Goal: Transaction & Acquisition: Purchase product/service

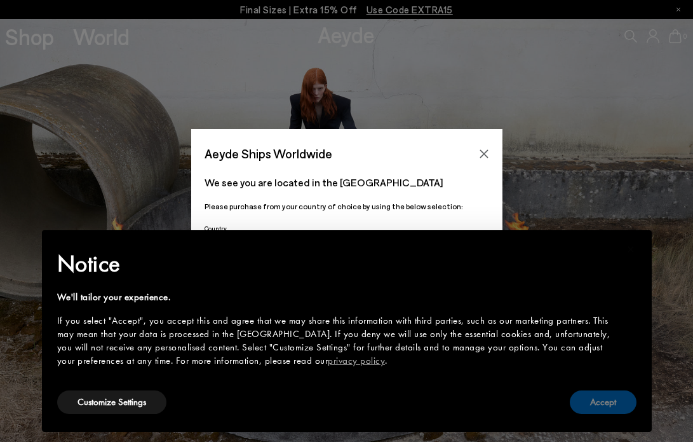
click at [618, 394] on button "Accept" at bounding box center [603, 402] width 67 height 24
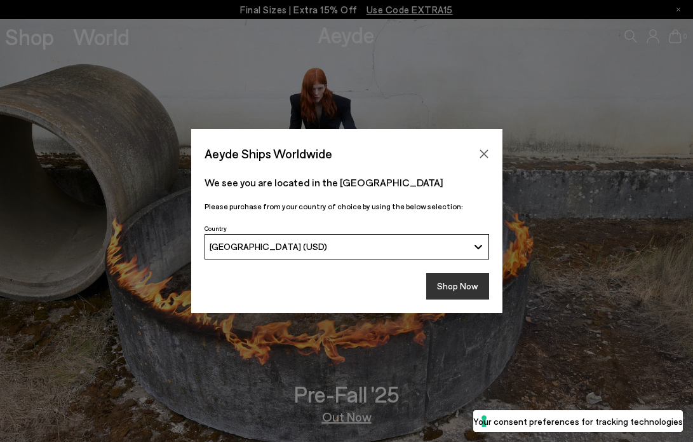
click at [463, 281] on button "Shop Now" at bounding box center [457, 286] width 63 height 27
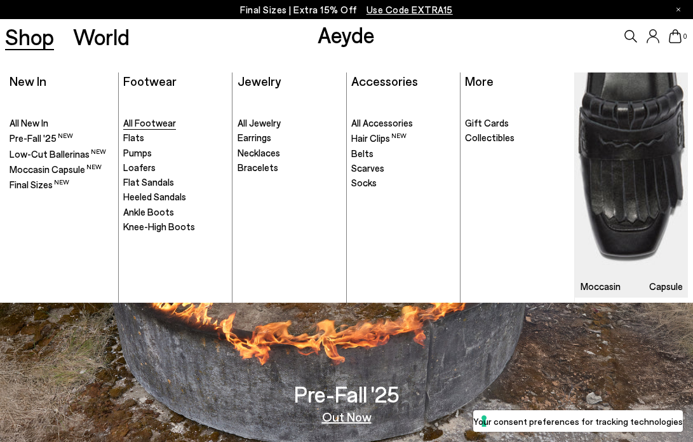
click at [146, 128] on span "All Footwear" at bounding box center [149, 122] width 53 height 11
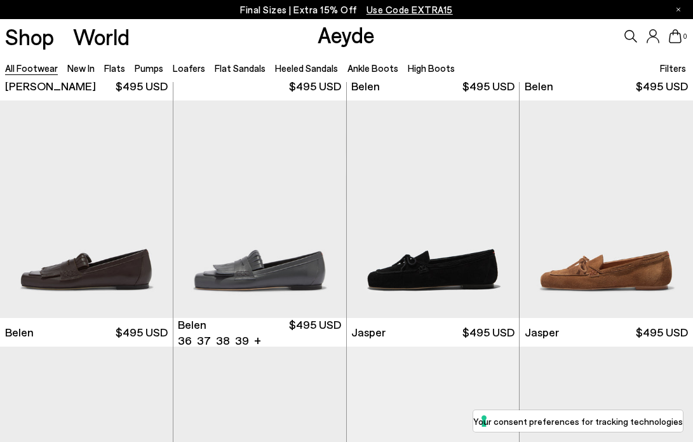
scroll to position [475, 0]
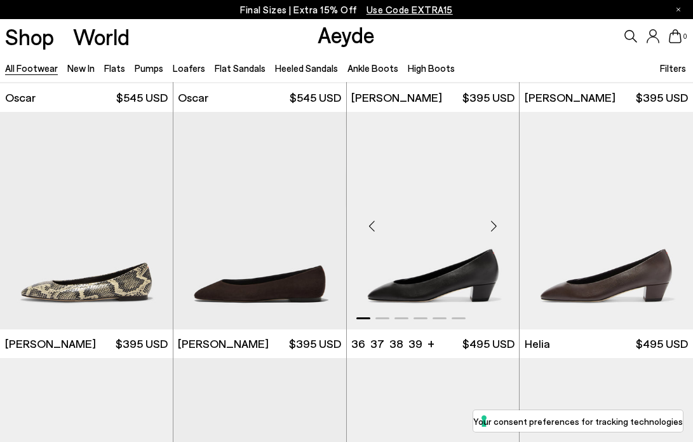
scroll to position [1938, 0]
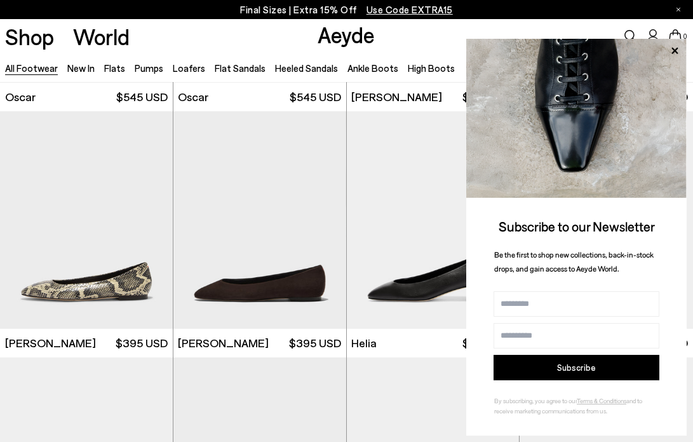
click at [677, 44] on icon at bounding box center [675, 51] width 17 height 17
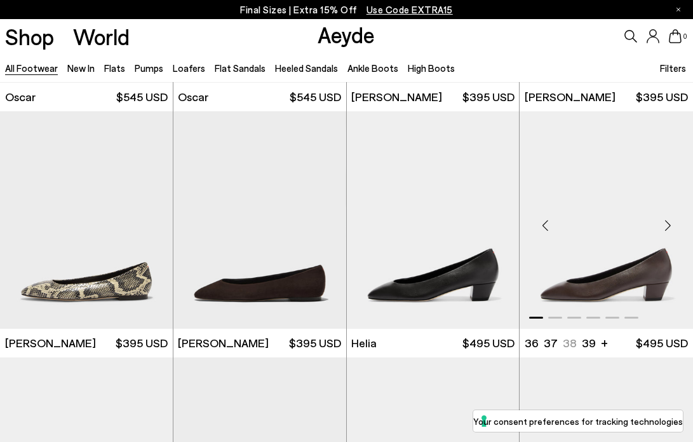
click at [637, 278] on img "1 / 6" at bounding box center [606, 219] width 173 height 217
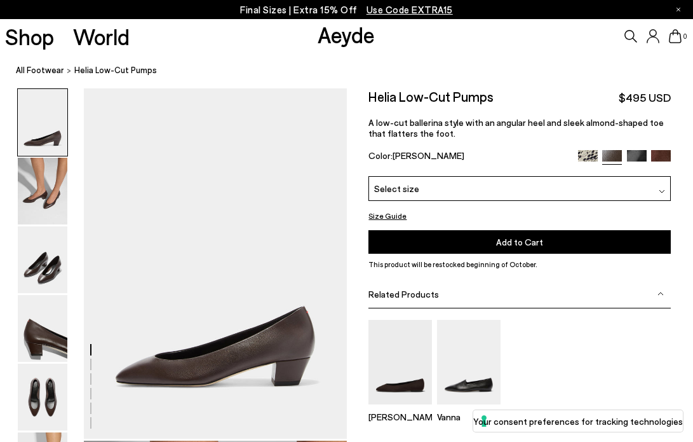
click at [522, 187] on div "Select size" at bounding box center [520, 188] width 303 height 25
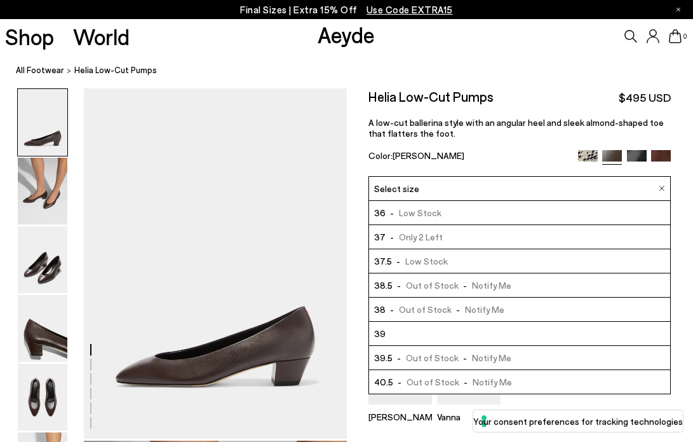
click at [418, 314] on span "- Out of Stock - Notify Me" at bounding box center [445, 309] width 119 height 16
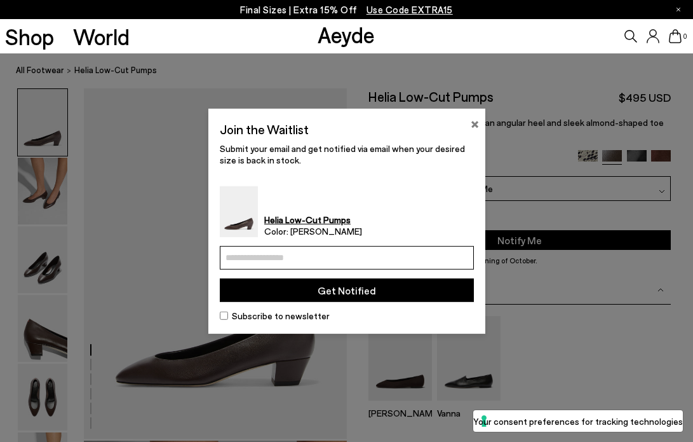
click at [477, 126] on button "×" at bounding box center [475, 121] width 8 height 15
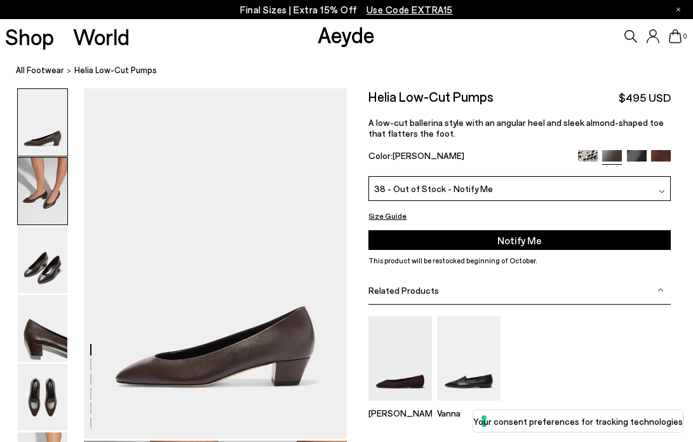
click at [48, 205] on img at bounding box center [43, 191] width 50 height 67
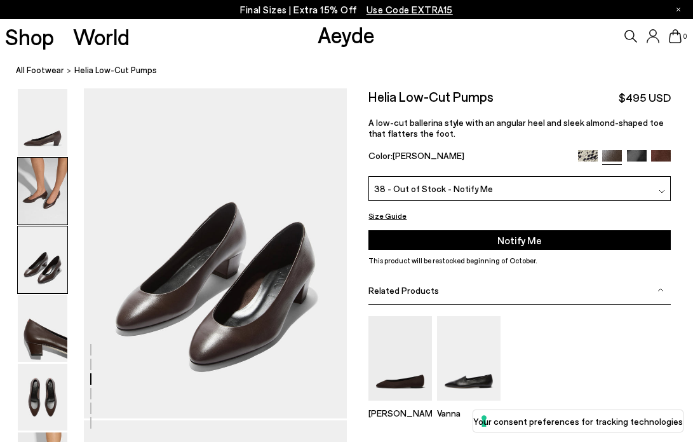
scroll to position [727, 0]
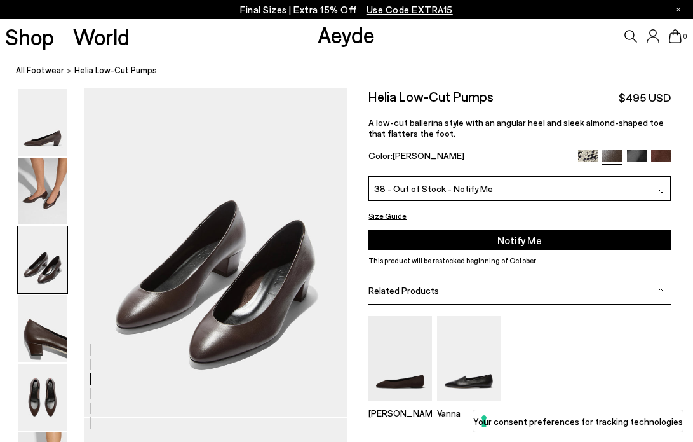
click at [472, 188] on span "38 - Out of Stock - Notify Me" at bounding box center [433, 188] width 119 height 13
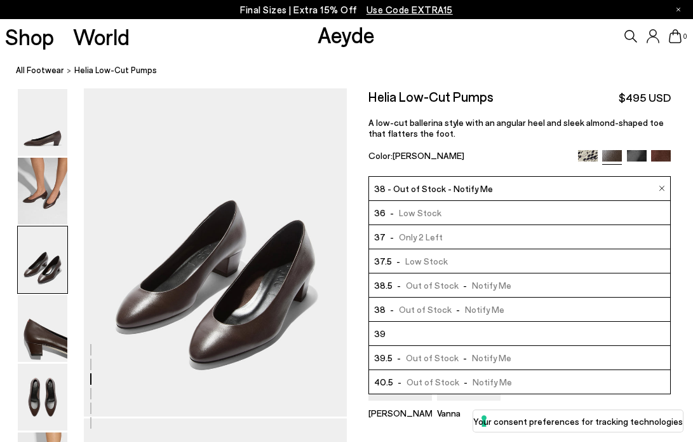
click at [392, 261] on span "-" at bounding box center [398, 260] width 13 height 11
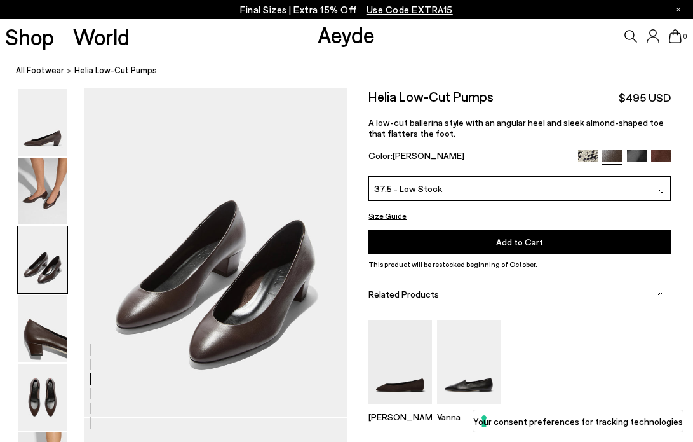
click at [467, 252] on button "Add to Cart Select a Size First" at bounding box center [520, 242] width 303 height 24
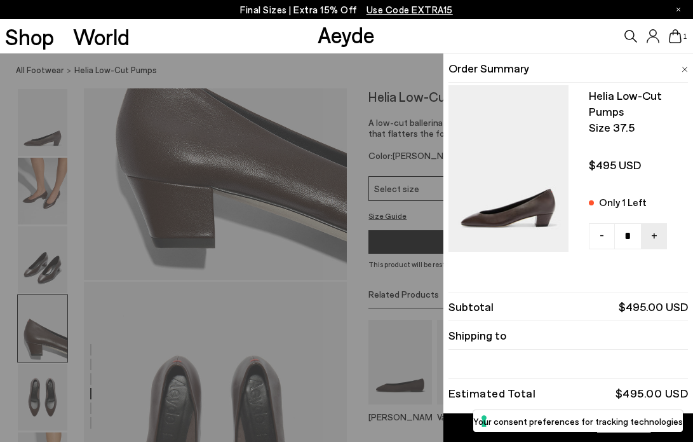
scroll to position [1261, 0]
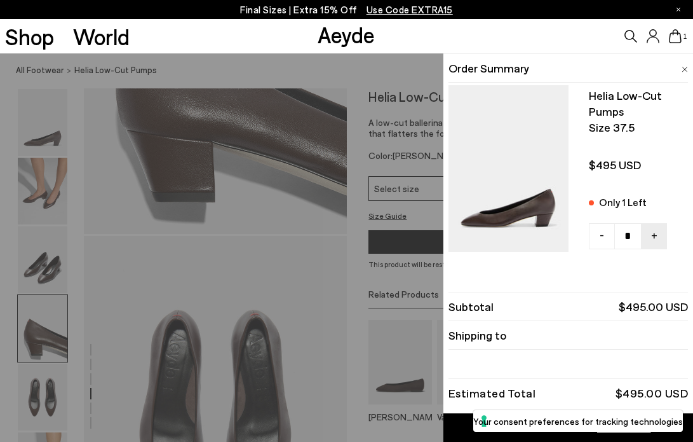
click at [466, 426] on link "Item Added to Cart View Cart" at bounding box center [569, 427] width 250 height 29
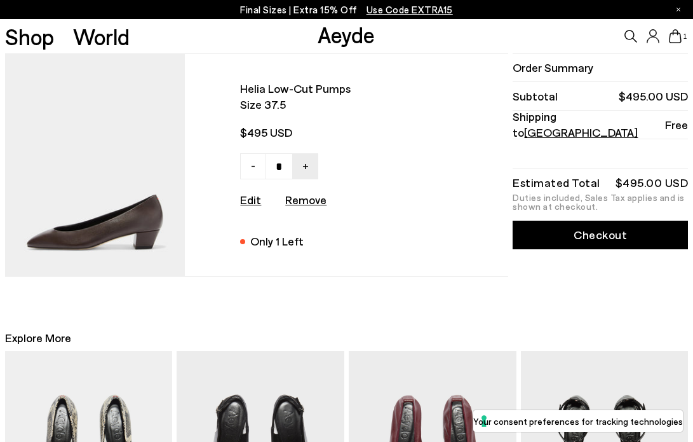
click at [585, 240] on link "Checkout" at bounding box center [600, 235] width 175 height 29
